Goal: Task Accomplishment & Management: Complete application form

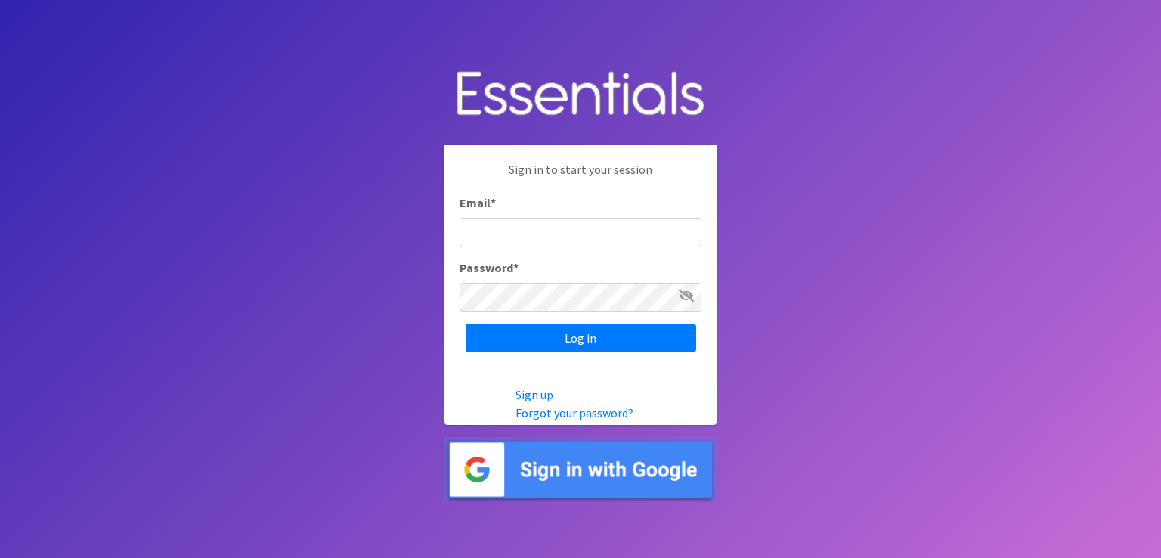
click at [531, 227] on input "Email *" at bounding box center [580, 232] width 242 height 29
type input "[EMAIL_ADDRESS][DOMAIN_NAME]"
click at [555, 414] on link "Forgot your password?" at bounding box center [574, 412] width 118 height 15
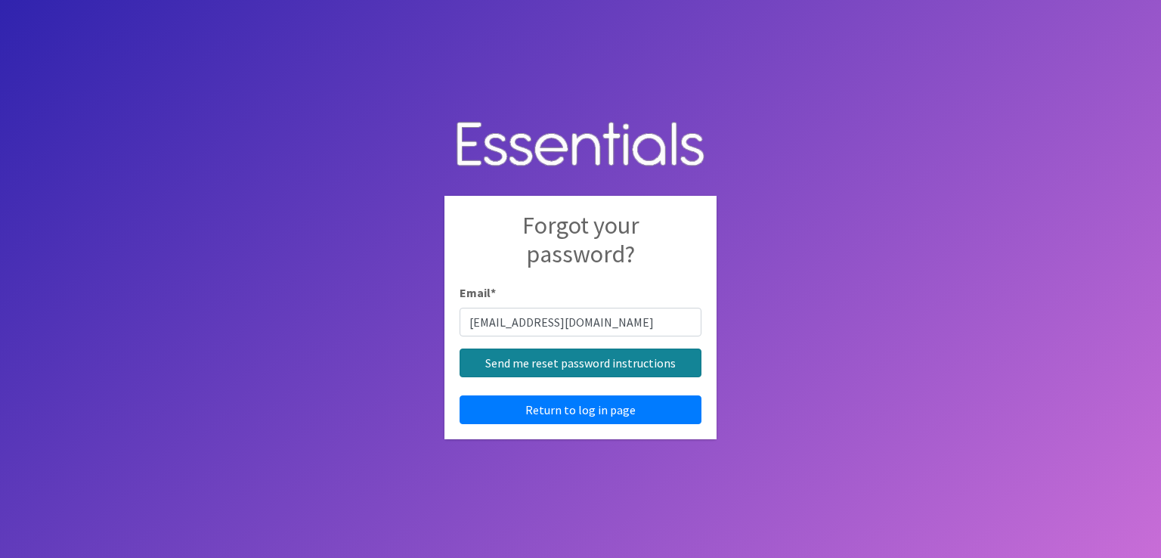
type input "[EMAIL_ADDRESS][DOMAIN_NAME]"
click at [588, 363] on input "Send me reset password instructions" at bounding box center [580, 362] width 242 height 29
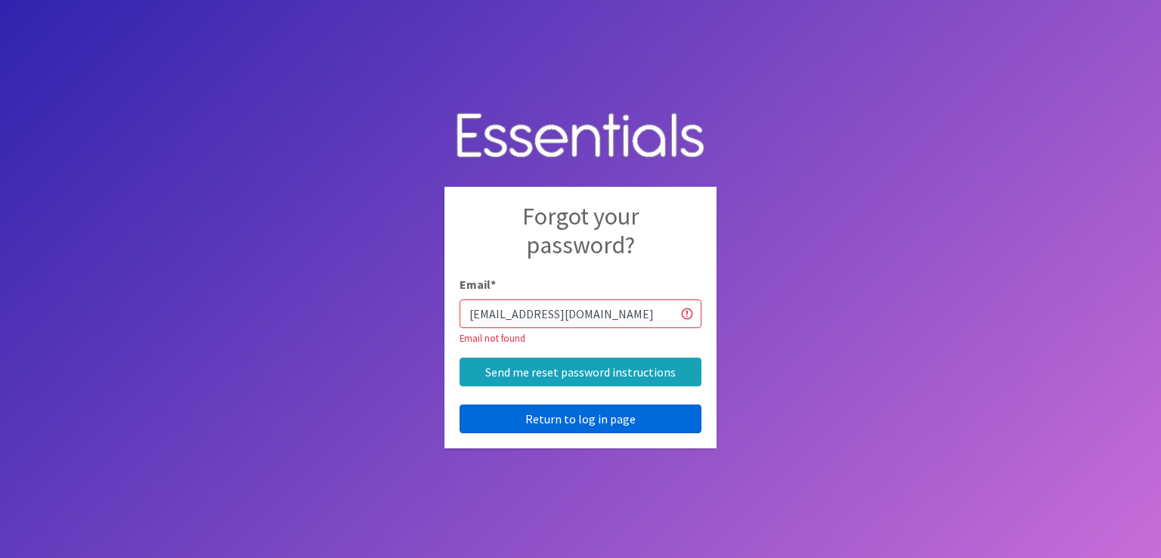
click at [605, 418] on link "Return to log in page" at bounding box center [580, 418] width 242 height 29
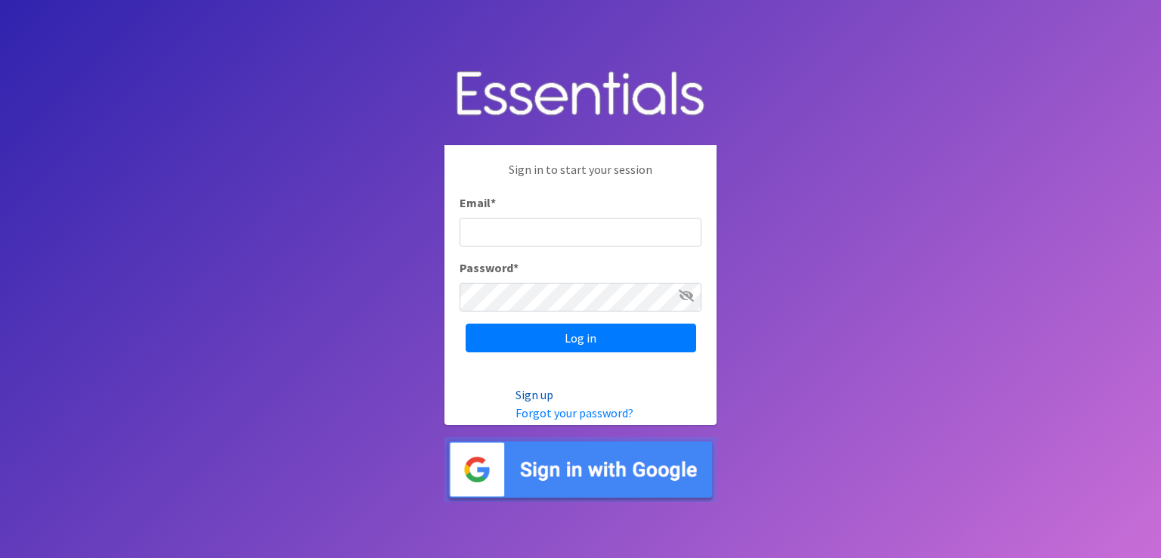
click at [547, 392] on link "Sign up" at bounding box center [534, 394] width 38 height 15
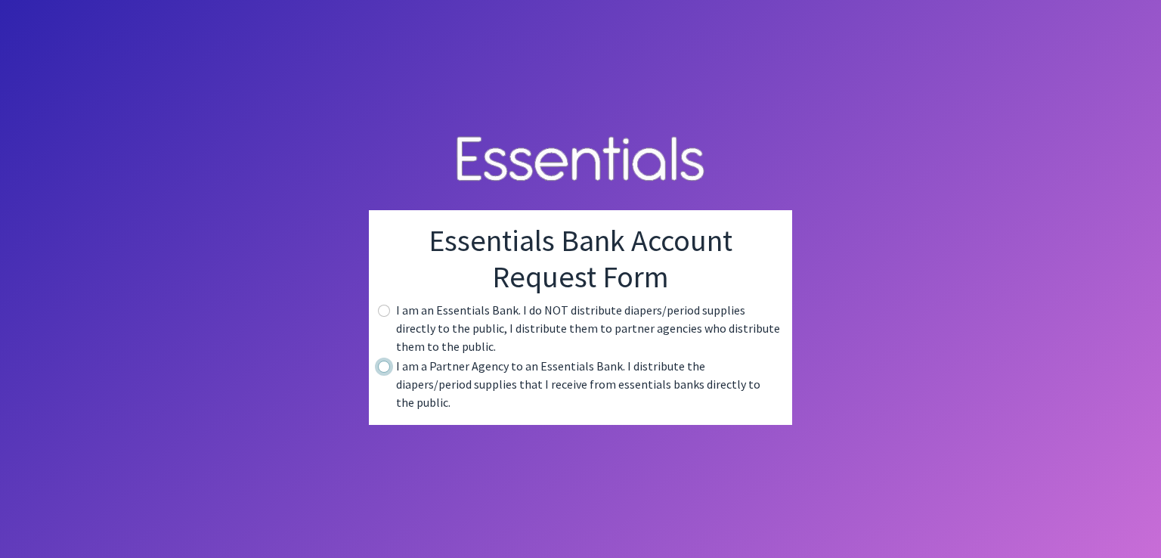
click at [386, 373] on input "radio" at bounding box center [384, 366] width 12 height 12
radio input "true"
